Goal: Task Accomplishment & Management: Manage account settings

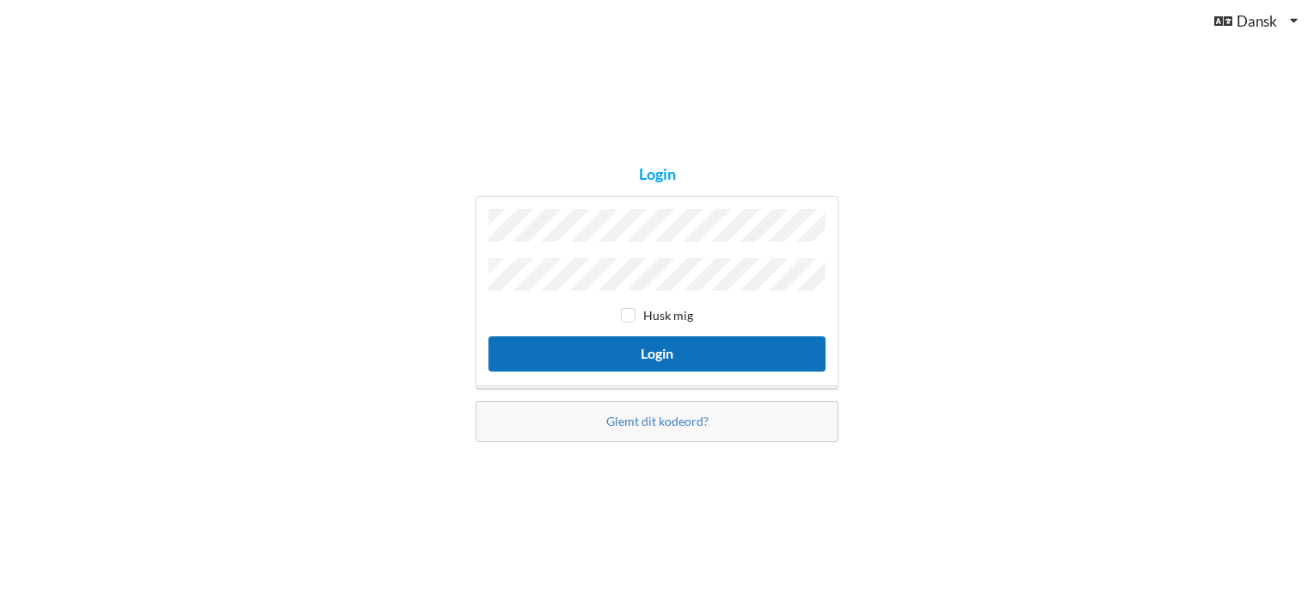
click at [668, 337] on button "Login" at bounding box center [657, 353] width 337 height 35
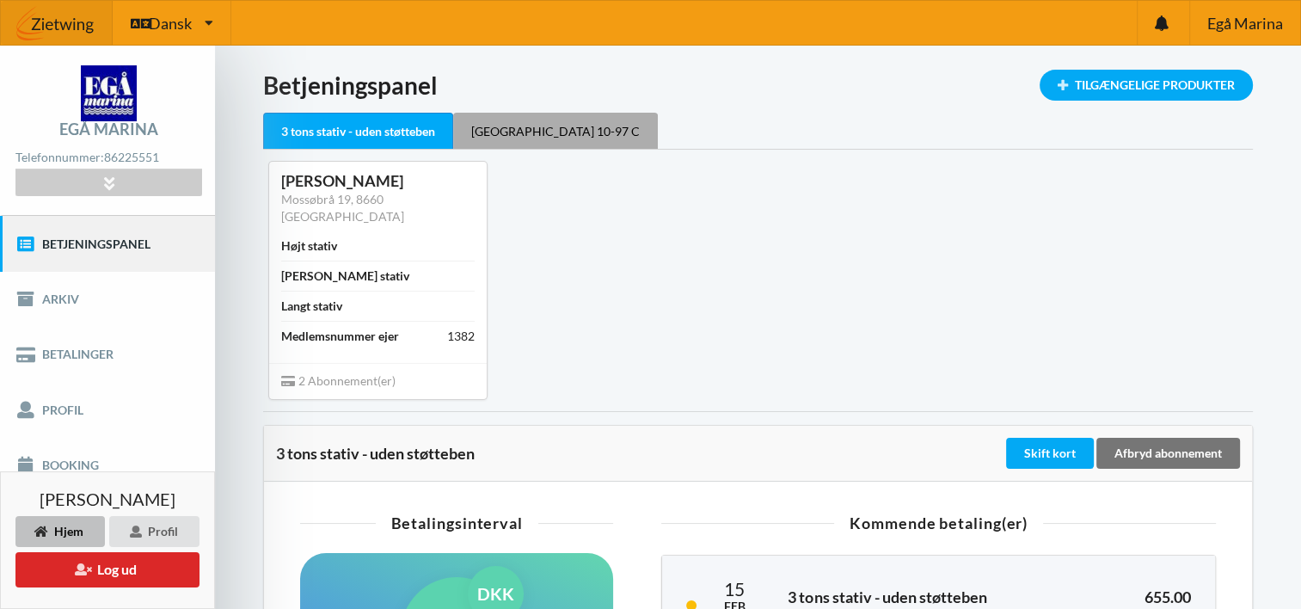
click at [530, 124] on div "[GEOGRAPHIC_DATA] 10-97 C" at bounding box center [555, 131] width 205 height 36
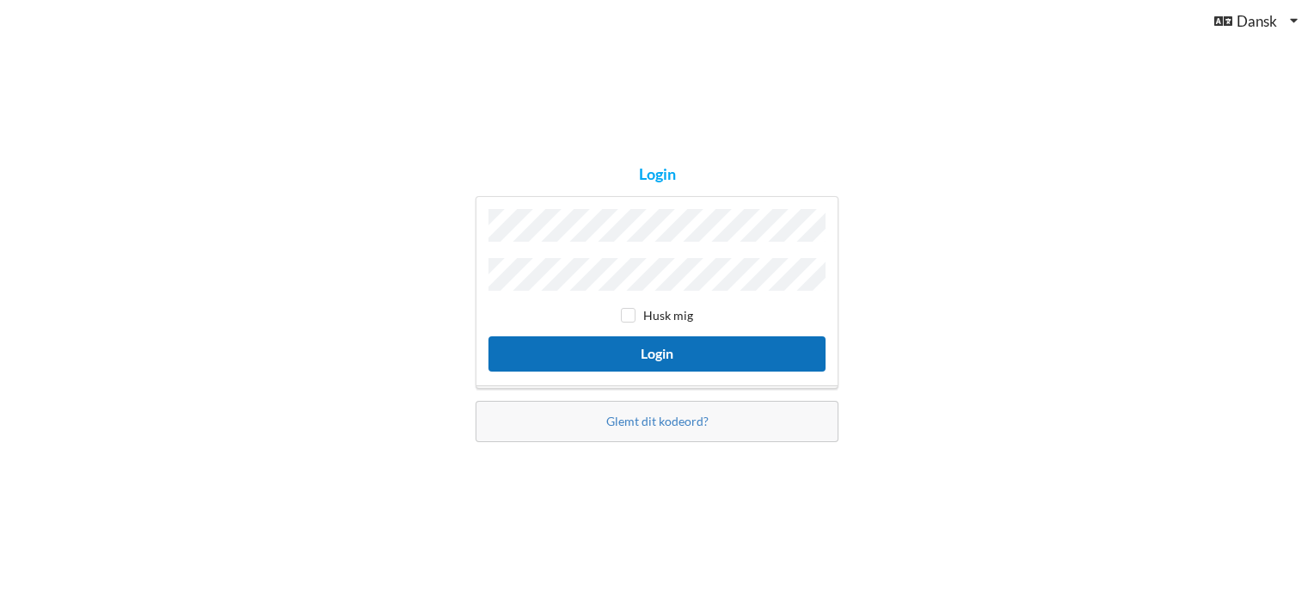
click at [659, 351] on button "Login" at bounding box center [657, 353] width 337 height 35
